Goal: Communication & Community: Answer question/provide support

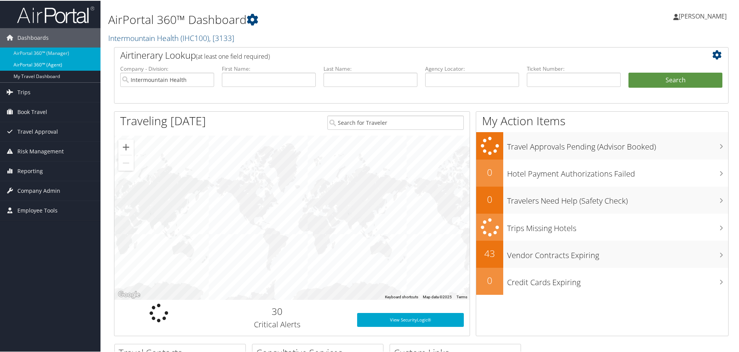
click at [56, 63] on link "AirPortal 360™ (Agent)" at bounding box center [50, 64] width 100 height 12
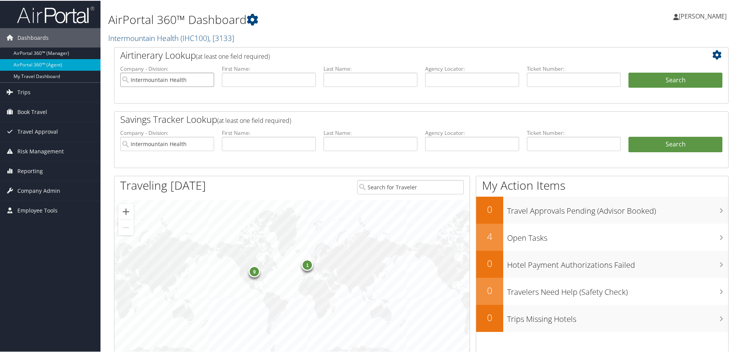
click at [208, 80] on input "Intermountain Health" at bounding box center [167, 79] width 94 height 14
click at [475, 76] on input "text" at bounding box center [472, 79] width 94 height 14
type input "d98psg"
click at [662, 72] on button "Search" at bounding box center [675, 79] width 94 height 15
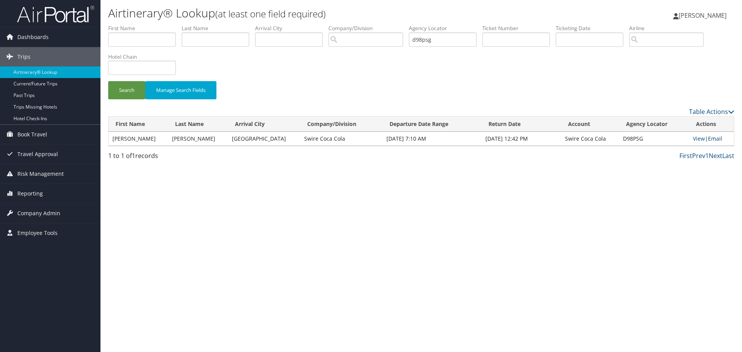
click at [713, 139] on link "Email" at bounding box center [715, 138] width 14 height 7
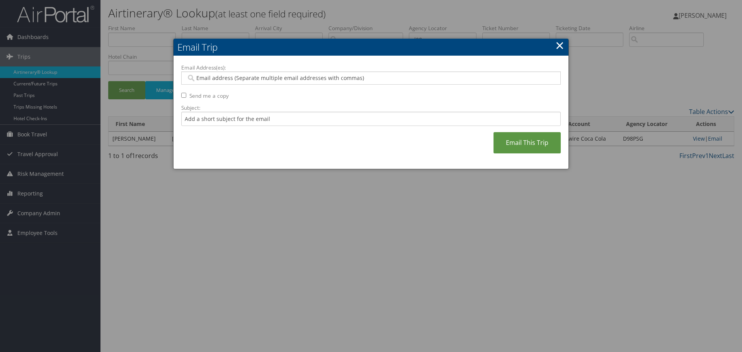
click at [233, 75] on input "Email Address(es):" at bounding box center [370, 78] width 369 height 8
paste input "[PERSON_NAME][EMAIL_ADDRESS][PERSON_NAME][DOMAIN_NAME]"
type input "[PERSON_NAME][EMAIL_ADDRESS][PERSON_NAME][DOMAIN_NAME]"
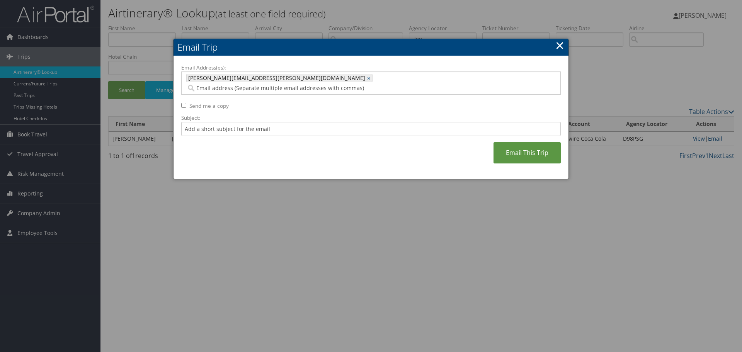
click at [187, 94] on div "Email Address(es): [PERSON_NAME][EMAIL_ADDRESS][PERSON_NAME][DOMAIN_NAME] [PERS…" at bounding box center [371, 118] width 380 height 108
click at [186, 103] on input "Send me a copy" at bounding box center [183, 105] width 5 height 5
checkbox input "true"
click at [204, 124] on input "Subject:" at bounding box center [371, 129] width 380 height 14
type input "Here you go [PERSON_NAME] !! - Thanks -- [PERSON_NAME]"
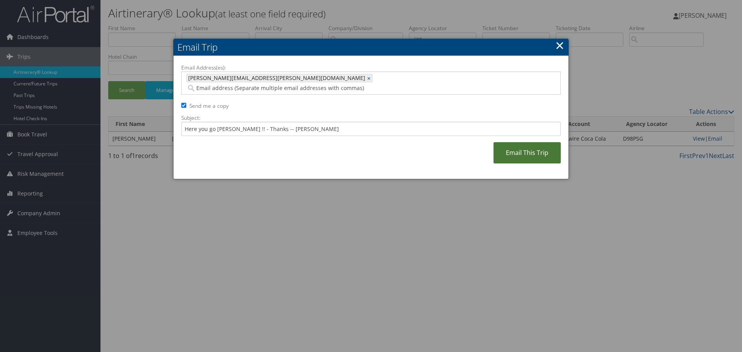
click at [516, 145] on link "Email This Trip" at bounding box center [527, 152] width 67 height 21
